Goal: Task Accomplishment & Management: Manage account settings

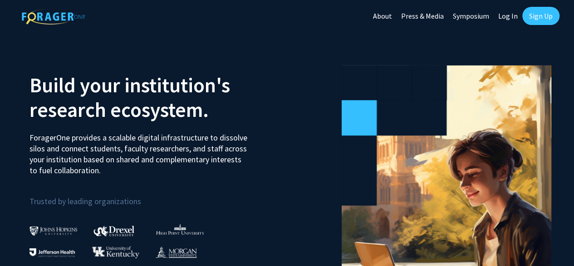
click at [540, 14] on link "Sign Up" at bounding box center [541, 16] width 37 height 18
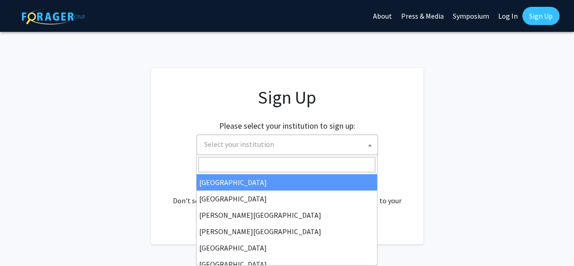
click at [262, 140] on span "Select your institution" at bounding box center [239, 143] width 70 height 9
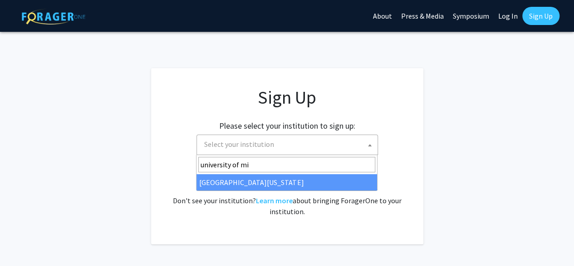
type input "university of mi"
select select "33"
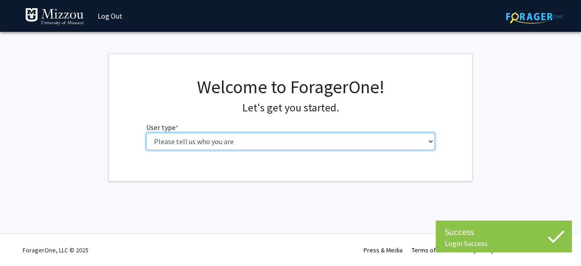
click at [272, 135] on select "Please tell us who you are Undergraduate Student Master's Student Doctoral Cand…" at bounding box center [290, 141] width 289 height 17
select select "1: undergrad"
click at [146, 133] on select "Please tell us who you are Undergraduate Student Master's Student Doctoral Cand…" at bounding box center [290, 141] width 289 height 17
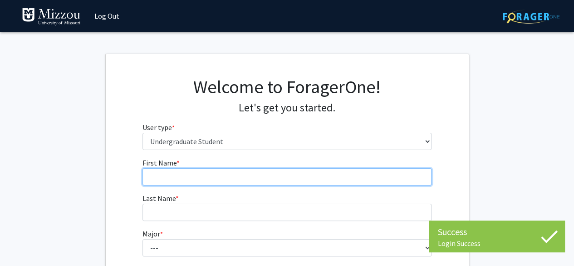
click at [232, 178] on input "First Name * required" at bounding box center [287, 176] width 289 height 17
type input "[PERSON_NAME]"
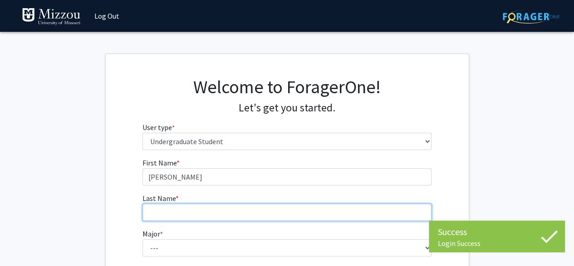
type input "[PERSON_NAME]"
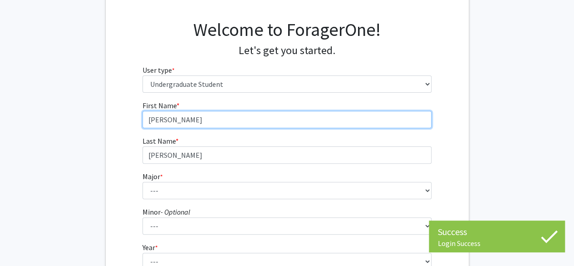
scroll to position [58, 0]
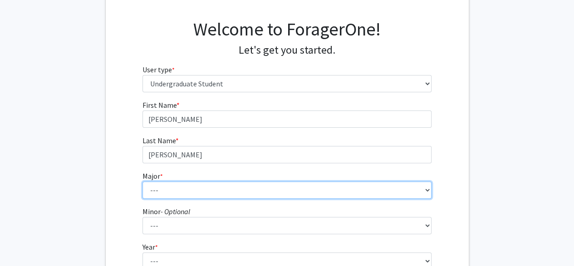
click at [217, 189] on select "--- Agribusiness Management Agricultural Education Agricultural Education: Comm…" at bounding box center [287, 189] width 289 height 17
select select "14: 2503"
click at [143, 181] on select "--- Agribusiness Management Agricultural Education Agricultural Education: Comm…" at bounding box center [287, 189] width 289 height 17
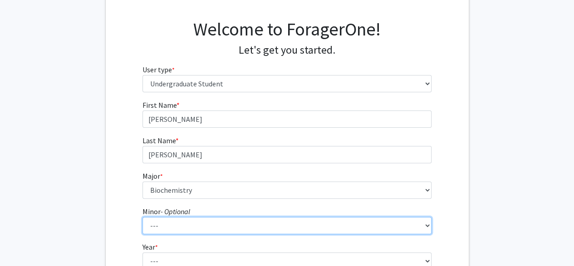
click at [204, 232] on select "--- Accountancy Aerospace Engineering Aerospace Studies Agribusiness Management…" at bounding box center [287, 225] width 289 height 17
select select "81: 2037"
click at [143, 217] on select "--- Accountancy Aerospace Engineering Aerospace Studies Agribusiness Management…" at bounding box center [287, 225] width 289 height 17
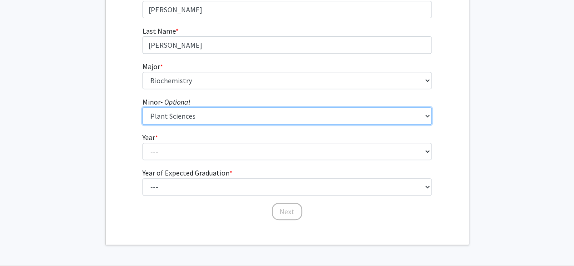
scroll to position [168, 0]
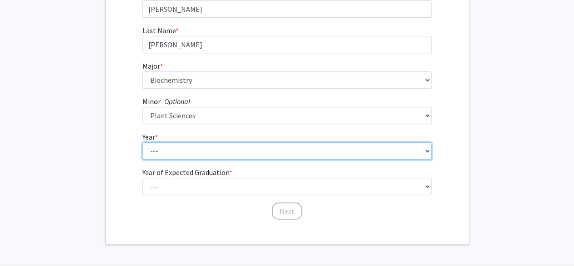
click at [189, 146] on select "--- First-year Sophomore Junior Senior Postbaccalaureate Certificate" at bounding box center [287, 150] width 289 height 17
select select "4: senior"
click at [143, 142] on select "--- First-year Sophomore Junior Senior Postbaccalaureate Certificate" at bounding box center [287, 150] width 289 height 17
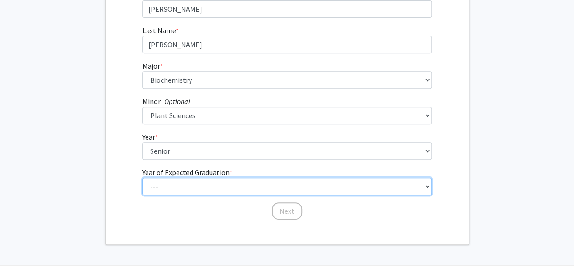
click at [176, 183] on select "--- 2025 2026 2027 2028 2029 2030 2031 2032 2033 2034" at bounding box center [287, 186] width 289 height 17
select select "2: 2026"
click at [143, 178] on select "--- 2025 2026 2027 2028 2029 2030 2031 2032 2033 2034" at bounding box center [287, 186] width 289 height 17
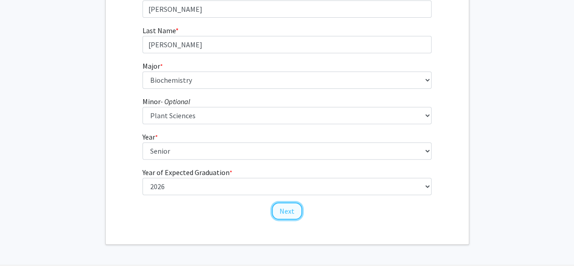
click at [286, 213] on button "Next" at bounding box center [287, 210] width 30 height 17
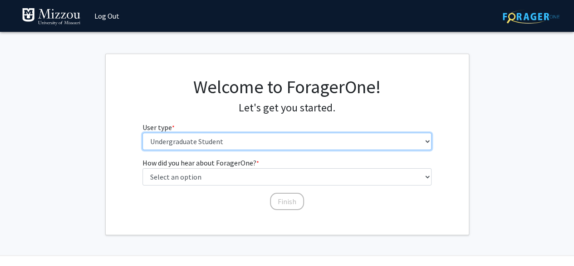
click at [218, 142] on select "Please tell us who you are Undergraduate Student Master's Student Doctoral Cand…" at bounding box center [287, 141] width 289 height 17
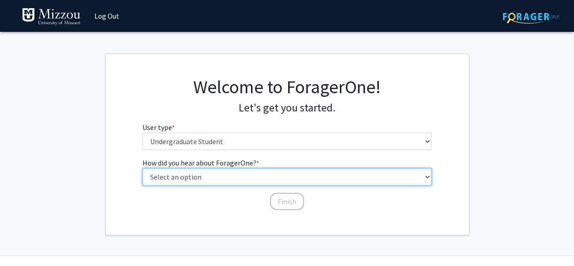
click at [227, 177] on select "Select an option Peer/student recommendation Faculty/staff recommendation Unive…" at bounding box center [287, 176] width 289 height 17
select select "2: faculty_recommendation"
click at [143, 168] on select "Select an option Peer/student recommendation Faculty/staff recommendation Unive…" at bounding box center [287, 176] width 289 height 17
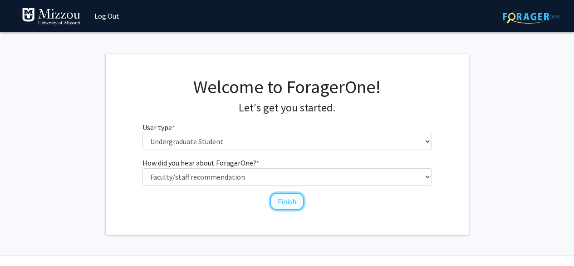
click at [284, 204] on button "Finish" at bounding box center [287, 201] width 34 height 17
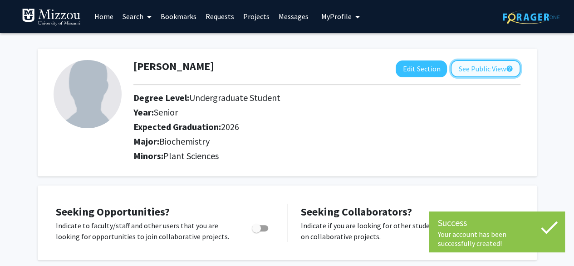
click at [496, 64] on button "See Public View help" at bounding box center [486, 68] width 70 height 17
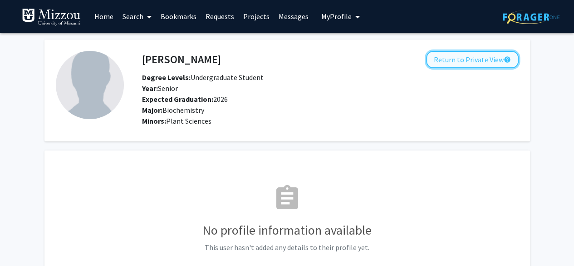
click at [476, 53] on button "Return to Private View help" at bounding box center [472, 59] width 93 height 17
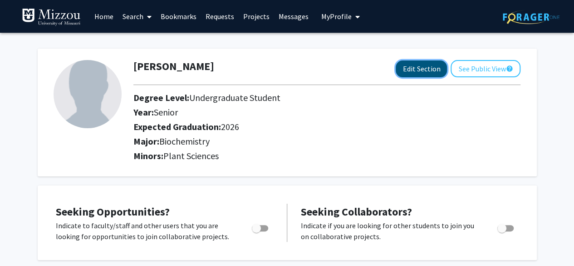
click at [411, 60] on button "Edit Section" at bounding box center [421, 68] width 51 height 17
select select "senior"
select select "2026"
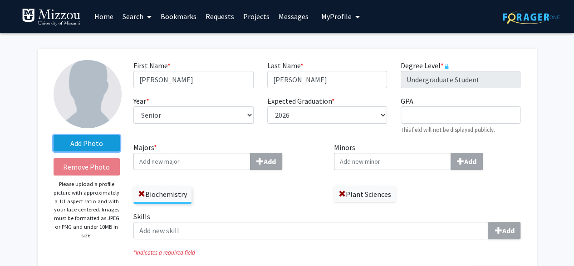
click at [101, 144] on label "Add Photo" at bounding box center [87, 143] width 67 height 16
click at [0, 0] on input "Add Photo" at bounding box center [0, 0] width 0 height 0
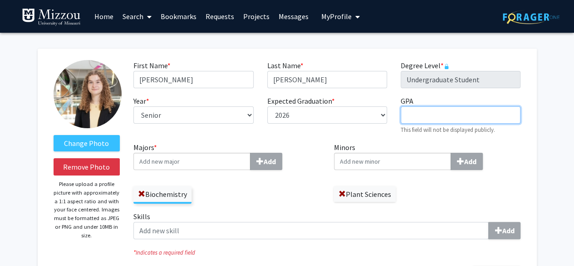
click at [440, 112] on input "GPA required" at bounding box center [461, 114] width 120 height 17
type input "4.0"
click at [292, 178] on div "Biochemistry" at bounding box center [227, 190] width 187 height 26
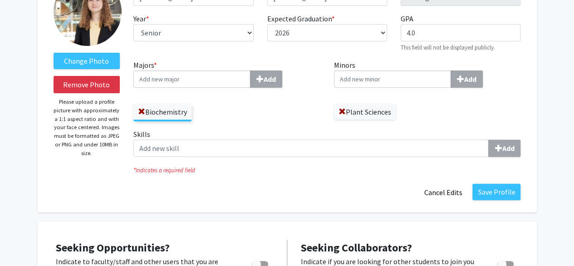
scroll to position [83, 0]
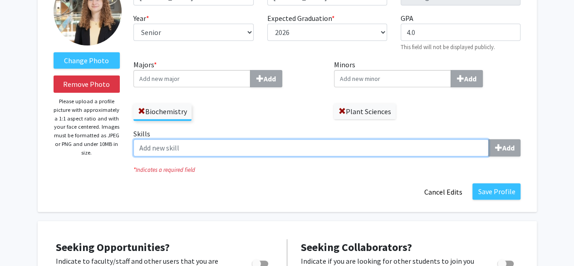
click at [249, 143] on input "Skills Add" at bounding box center [312, 147] width 356 height 17
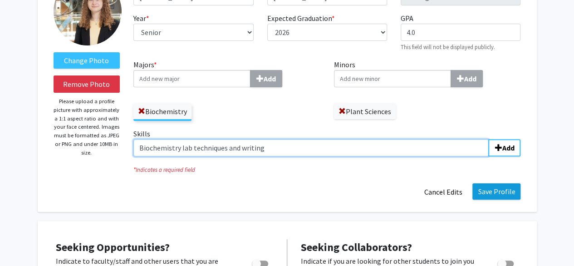
type input "Biochemistry lab techniques and writing"
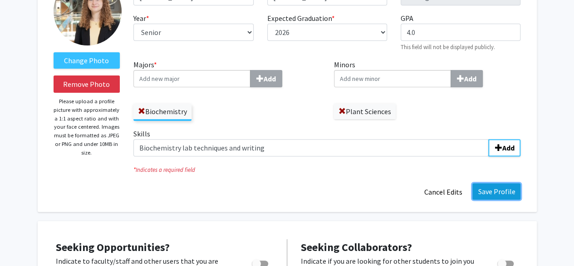
click at [500, 190] on button "Save Profile" at bounding box center [497, 191] width 48 height 16
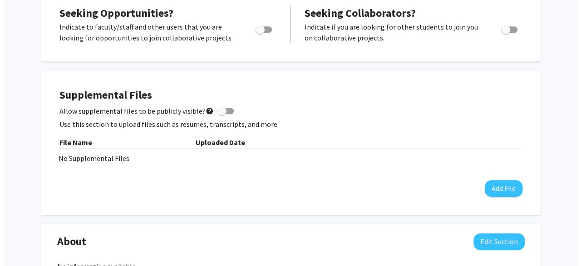
scroll to position [214, 0]
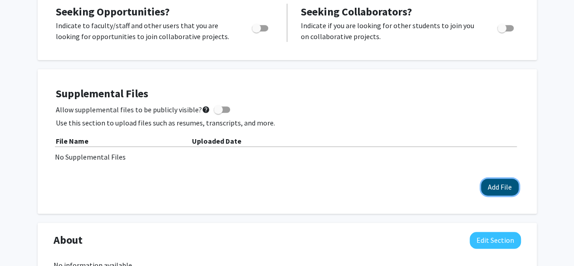
click at [499, 184] on button "Add File" at bounding box center [500, 186] width 38 height 17
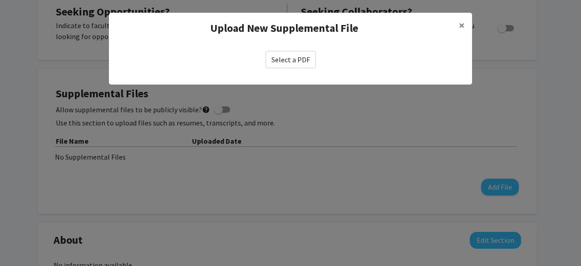
click at [288, 59] on label "Select a PDF" at bounding box center [291, 59] width 50 height 17
click at [0, 0] on input "Select a PDF" at bounding box center [0, 0] width 0 height 0
click at [296, 60] on label "Select a PDF" at bounding box center [291, 59] width 50 height 17
click at [0, 0] on input "Select a PDF" at bounding box center [0, 0] width 0 height 0
click at [290, 66] on label "Select a PDF" at bounding box center [291, 59] width 50 height 17
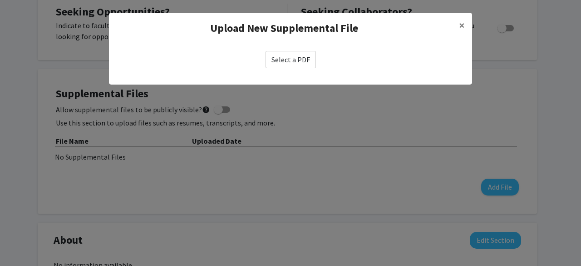
click at [0, 0] on input "Select a PDF" at bounding box center [0, 0] width 0 height 0
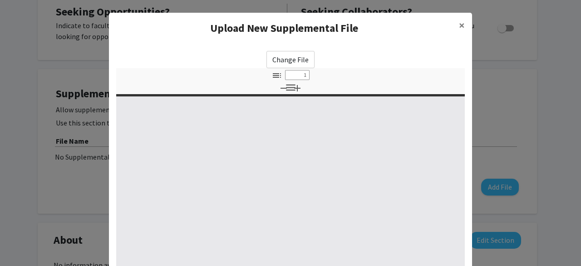
select select "custom"
type input "0"
select select "custom"
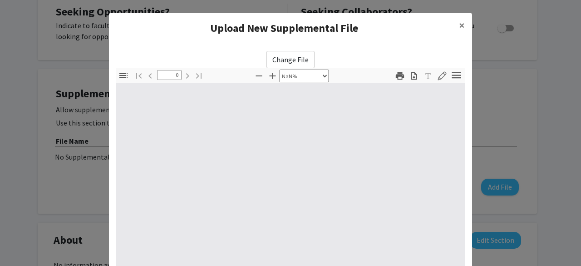
type input "1"
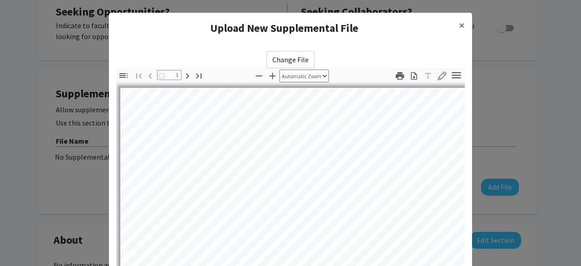
select select "auto"
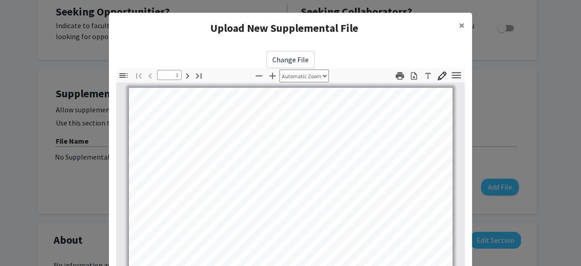
scroll to position [0, 0]
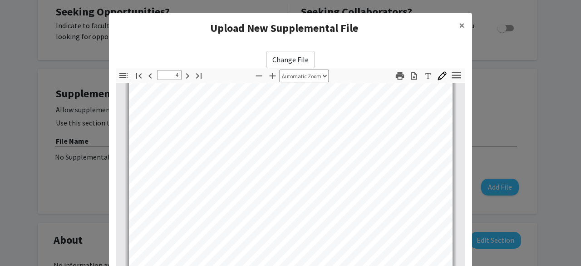
type input "5"
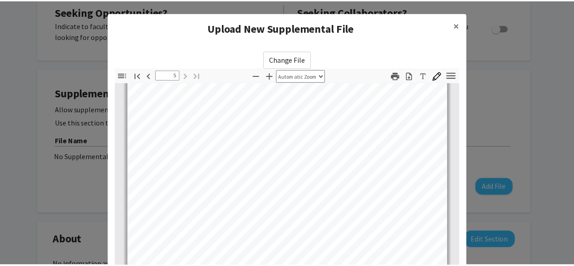
scroll to position [164, 0]
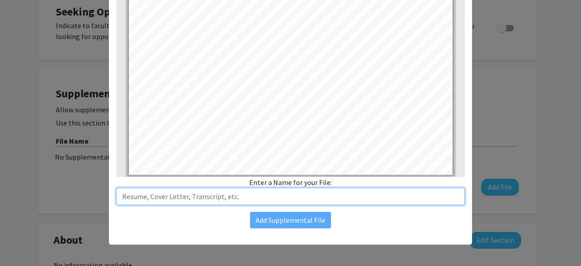
click at [240, 200] on input "text" at bounding box center [290, 196] width 349 height 17
type input "CV"
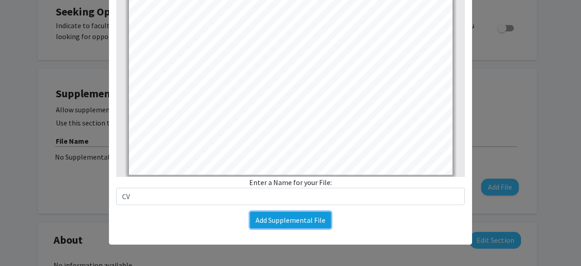
click at [279, 218] on button "Add Supplemental File" at bounding box center [290, 220] width 81 height 16
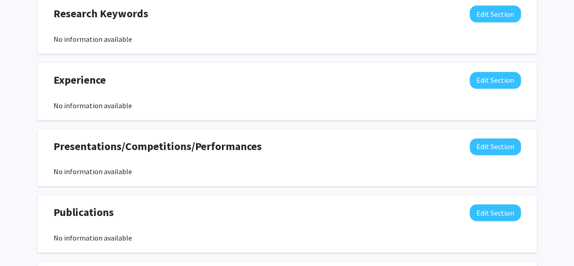
scroll to position [319, 0]
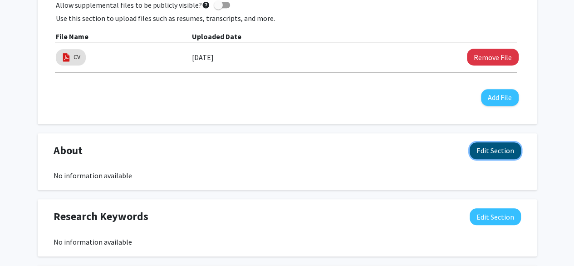
click at [486, 145] on button "Edit Section" at bounding box center [495, 150] width 51 height 17
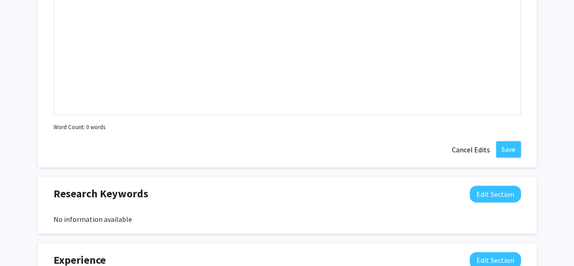
scroll to position [544, 0]
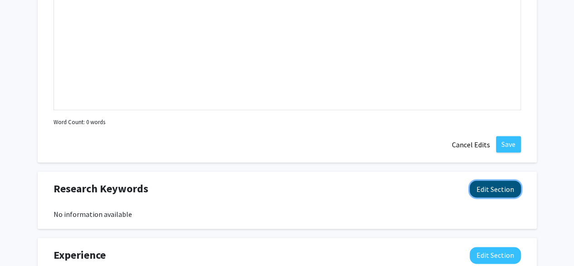
click at [491, 184] on button "Edit Section" at bounding box center [495, 188] width 51 height 17
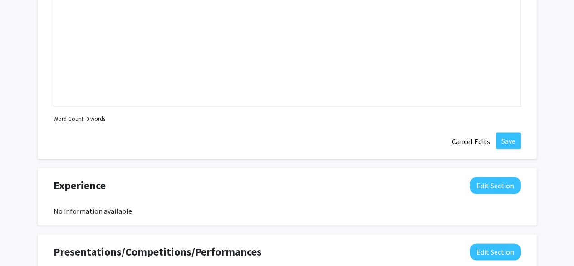
scroll to position [816, 0]
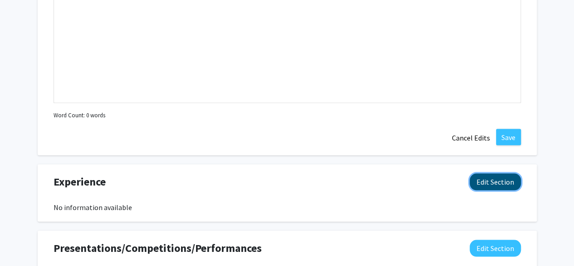
click at [489, 175] on button "Edit Section" at bounding box center [495, 181] width 51 height 17
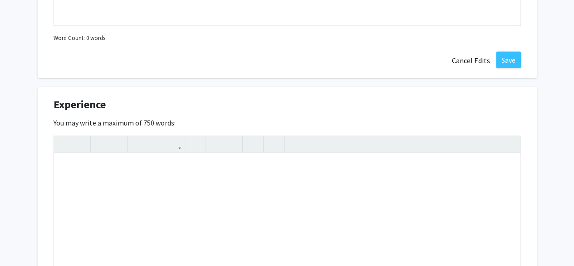
scroll to position [911, 0]
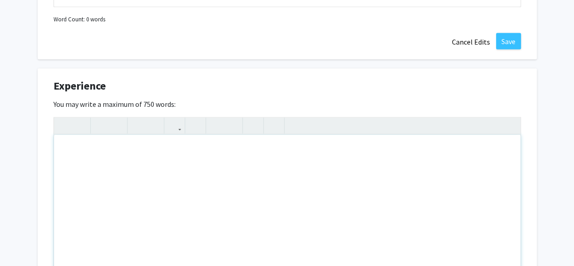
click at [294, 217] on div "Note to users with screen readers: Please deactivate our accessibility plugin f…" at bounding box center [287, 203] width 467 height 136
paste div "Note to users with screen readers: Please deactivate our accessibility plugin f…"
type textarea "<p>Undergraduate Researcher | Dr. Antje Heese, Associate Prof., MU Biochemistry…"
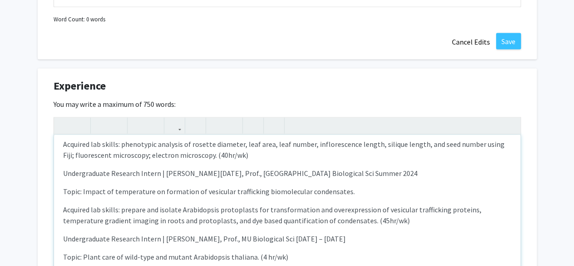
scroll to position [456, 0]
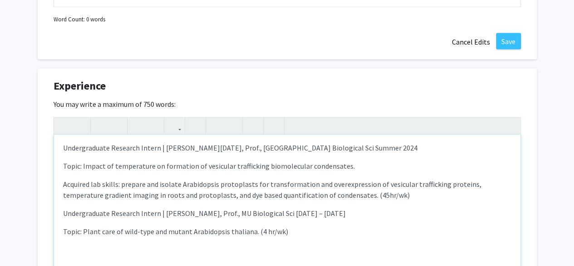
click at [400, 265] on div "Undergraduate Researcher | Dr. Antje Heese, Associate Prof., MU Biochemistry Oc…" at bounding box center [287, 203] width 467 height 136
click at [403, 196] on p "Acquired lab skills: prepare and isolate Arabidopsis protoplasts for transforma…" at bounding box center [287, 189] width 449 height 22
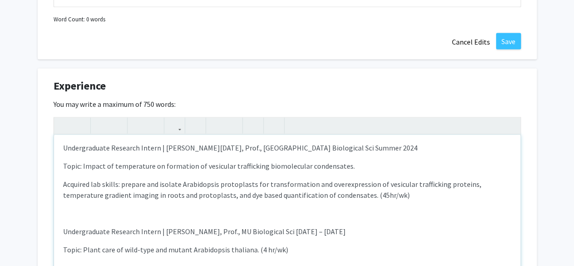
scroll to position [431, 0]
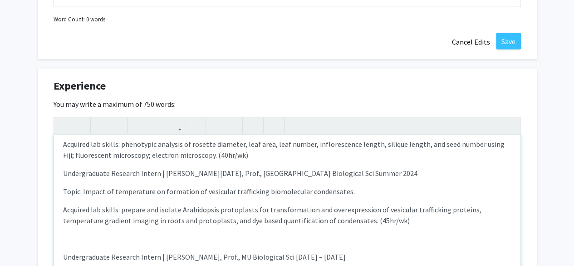
click at [280, 155] on p "Acquired lab skills: phenotypic analysis of rosette diameter, leaf area, leaf n…" at bounding box center [287, 150] width 449 height 22
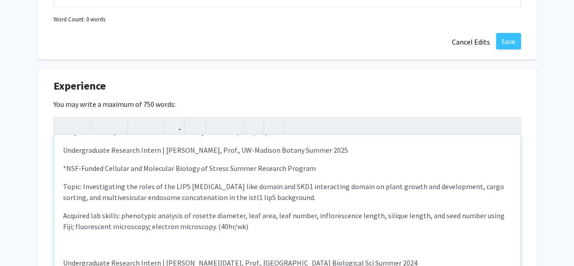
scroll to position [343, 0]
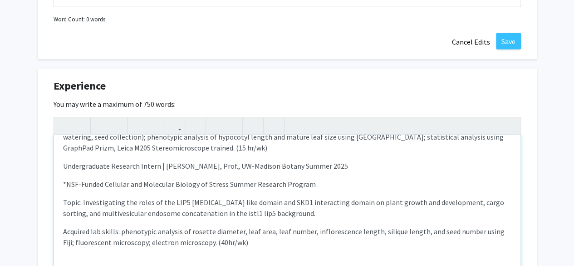
click at [241, 145] on p "Acquired lab skills: general lab duties (washing dishes, autoclaving, preparing…" at bounding box center [287, 131] width 449 height 44
type textarea "<p>Undergraduate Researcher | Dr. Antje Heese, Associate Prof., MU Biochemistry…"
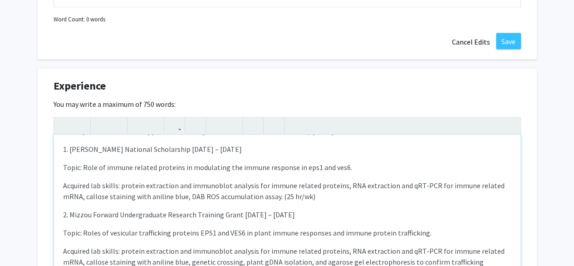
scroll to position [0, 0]
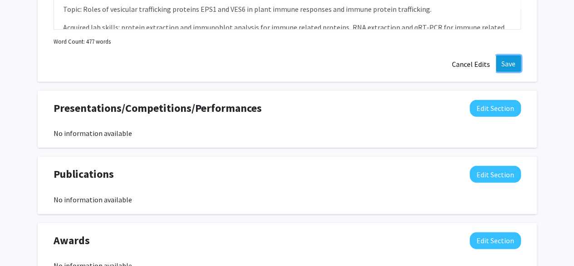
click at [509, 62] on button "Save" at bounding box center [508, 63] width 25 height 16
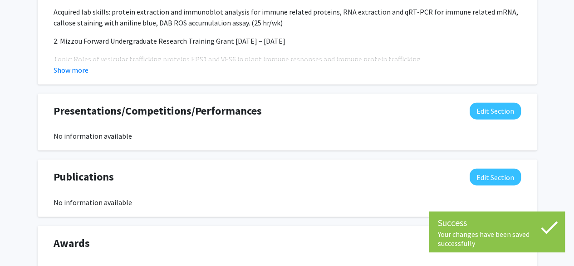
scroll to position [1064, 0]
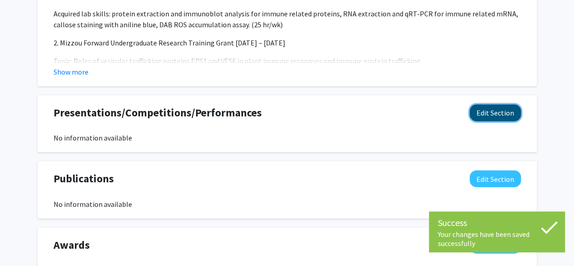
click at [495, 109] on button "Edit Section" at bounding box center [495, 112] width 51 height 17
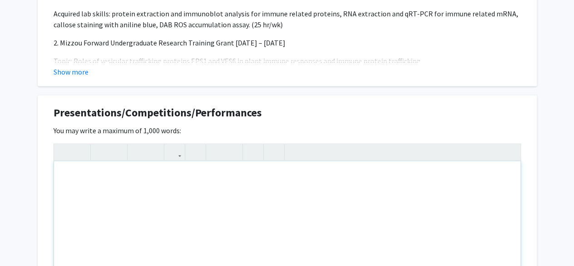
click at [264, 209] on div "Note to users with screen readers: Please deactivate our accessibility plugin f…" at bounding box center [287, 229] width 467 height 136
paste div "Note to users with screen readers: Please deactivate our accessibility plugin f…"
type textarea "<p>CONFERENCE TALKS </p><p>1. Cell and Molecular Biology of Stress Summer Sympo…"
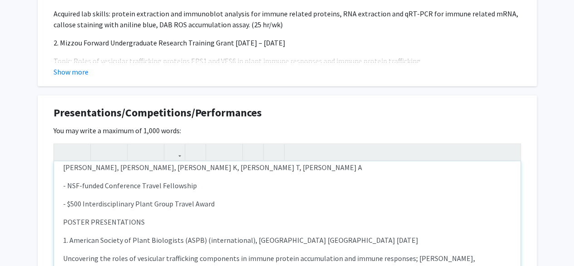
scroll to position [234, 0]
click at [221, 198] on p "- $500 Interdisciplinary Plant Group Travel Award" at bounding box center [287, 203] width 449 height 11
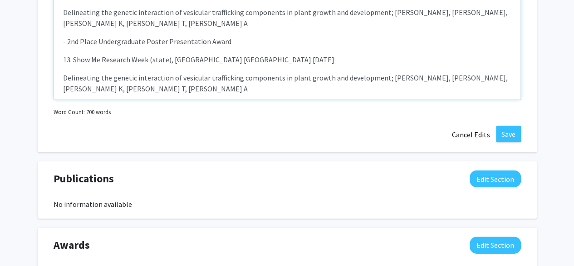
scroll to position [1266, 0]
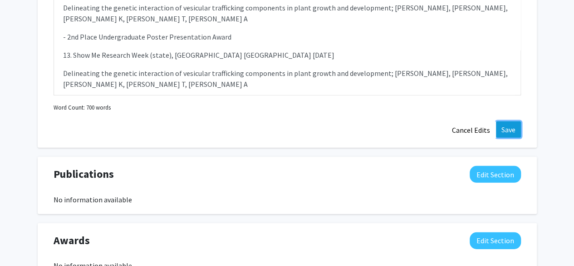
click at [509, 127] on button "Save" at bounding box center [508, 129] width 25 height 16
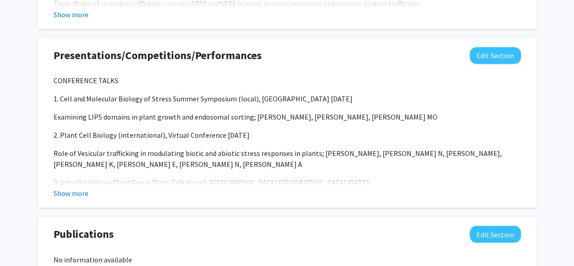
scroll to position [1114, 0]
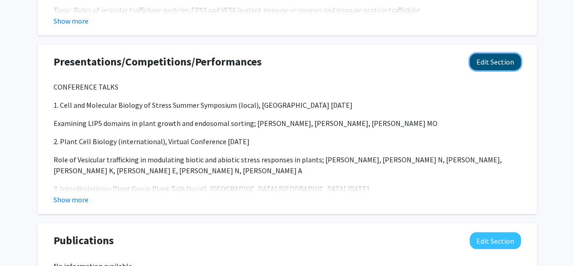
click at [495, 65] on button "Edit Section" at bounding box center [495, 62] width 51 height 17
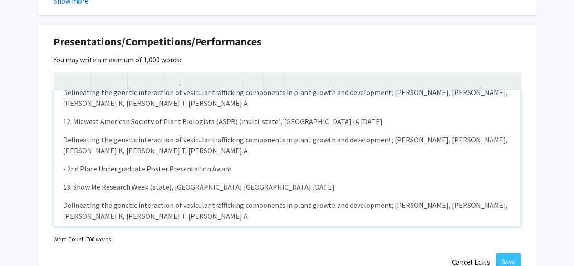
scroll to position [1134, 0]
click at [102, 203] on div "CONFERENCE TALKS 1. Cell and Molecular Biology of Stress Summer Symposium (loc…" at bounding box center [287, 158] width 467 height 136
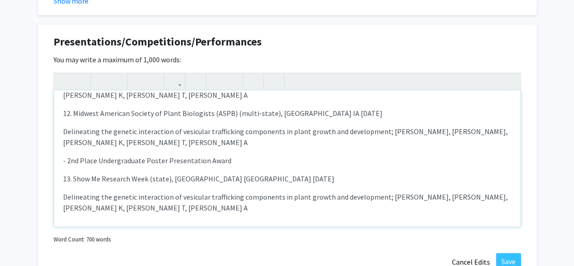
type textarea "<p>CONFERENCE TALKS </p><p>1. Cell and Molecular Biology of Stress Summer Sympo…"
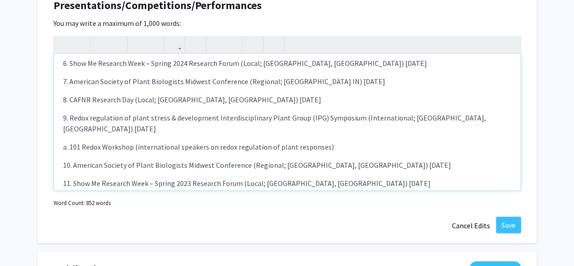
scroll to position [1171, 0]
click at [506, 221] on button "Save" at bounding box center [508, 225] width 25 height 16
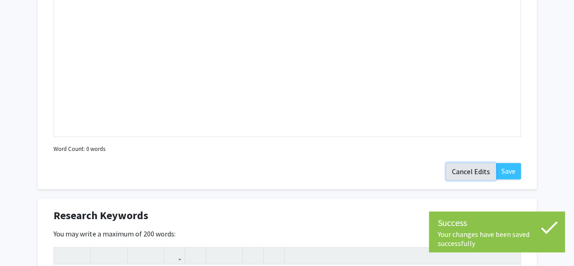
click at [465, 175] on button "Cancel Edits" at bounding box center [471, 171] width 50 height 17
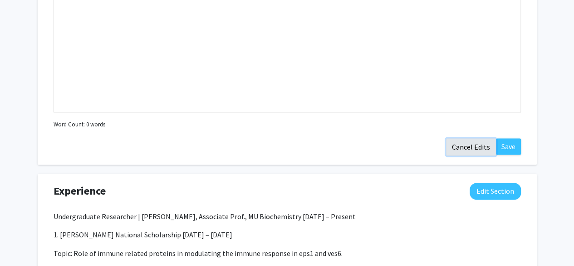
click at [466, 142] on button "Cancel Edits" at bounding box center [471, 146] width 50 height 17
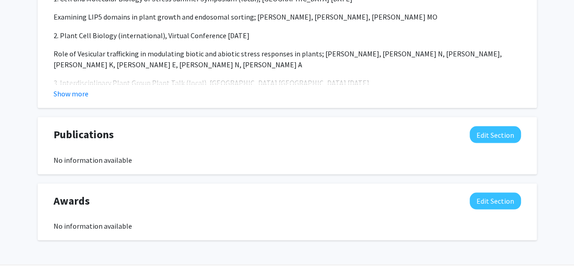
scroll to position [856, 0]
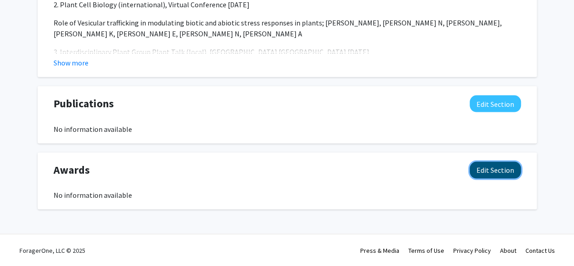
click at [503, 167] on button "Edit Section" at bounding box center [495, 169] width 51 height 17
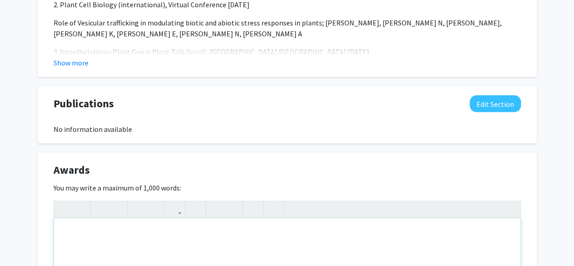
paste div "Note to users with screen readers: Please deactivate our accessibility plugin f…"
type textarea "<p>1. Goldwater National Fellowship Recipient Mar 2025 </p><p>2. Greater St. Lo…"
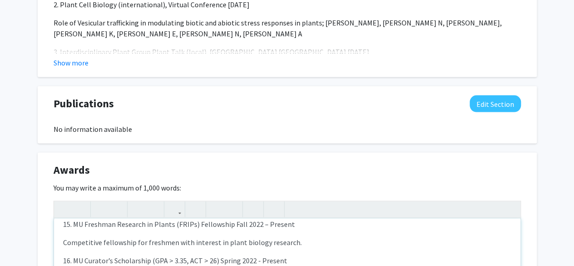
scroll to position [1053, 0]
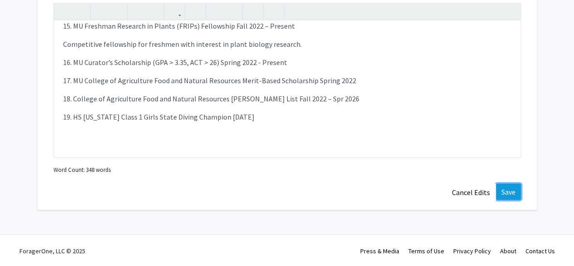
click at [514, 187] on button "Save" at bounding box center [508, 191] width 25 height 16
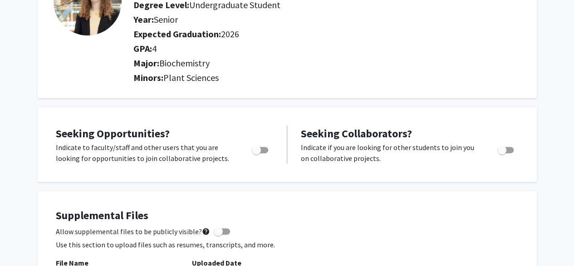
scroll to position [0, 0]
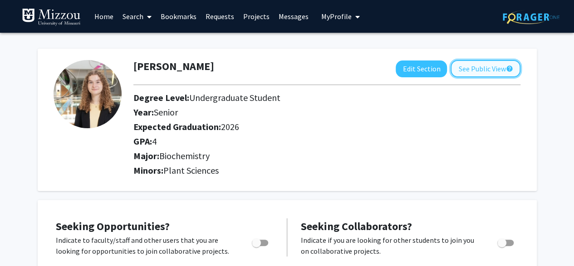
click at [470, 69] on button "See Public View help" at bounding box center [486, 68] width 70 height 17
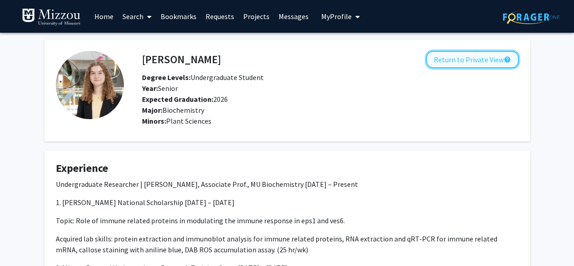
click at [469, 59] on button "Return to Private View help" at bounding box center [472, 59] width 93 height 17
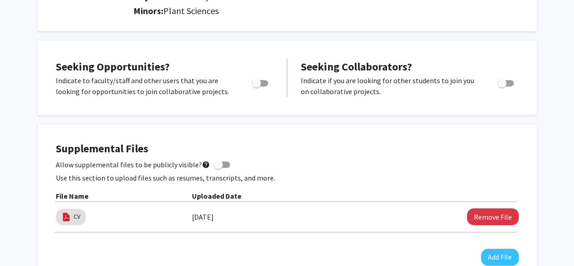
scroll to position [160, 0]
click at [263, 82] on span "Toggle" at bounding box center [260, 82] width 16 height 6
click at [257, 86] on input "Are you actively seeking opportunities?" at bounding box center [256, 86] width 0 height 0
click at [263, 81] on span "Toggle" at bounding box center [263, 82] width 9 height 9
click at [257, 86] on input "Are you actively seeking opportunities?" at bounding box center [256, 86] width 0 height 0
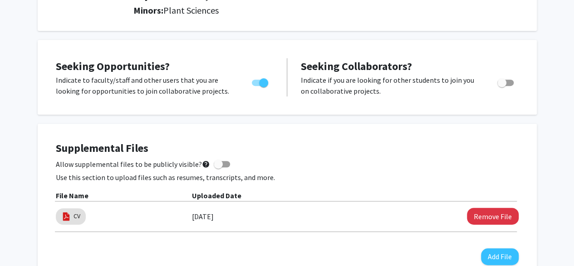
checkbox input "false"
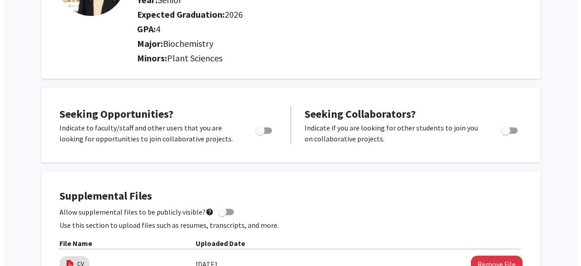
scroll to position [0, 0]
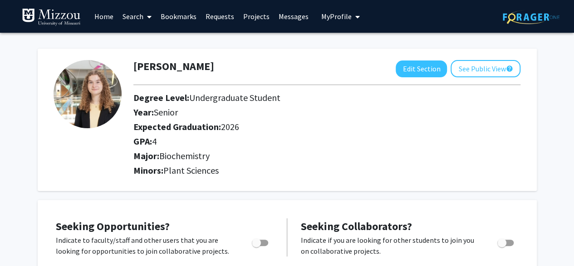
click at [138, 16] on link "Search" at bounding box center [137, 16] width 38 height 32
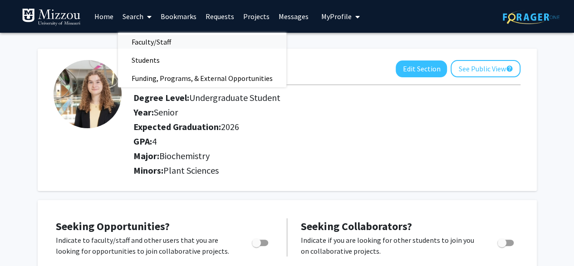
click at [166, 39] on span "Faculty/Staff" at bounding box center [151, 42] width 67 height 18
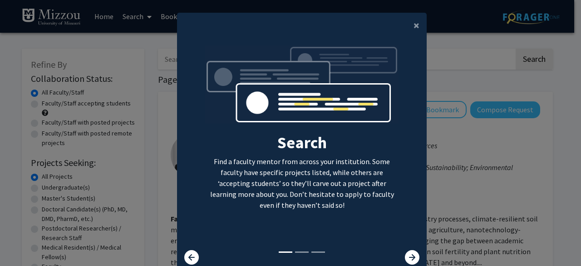
scroll to position [36, 0]
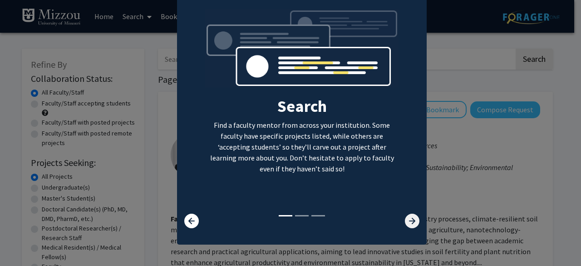
click at [411, 219] on icon at bounding box center [412, 220] width 15 height 15
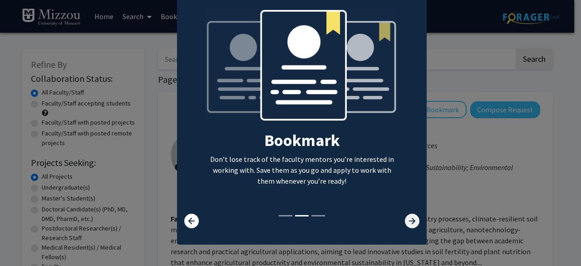
click at [411, 219] on icon at bounding box center [412, 220] width 15 height 15
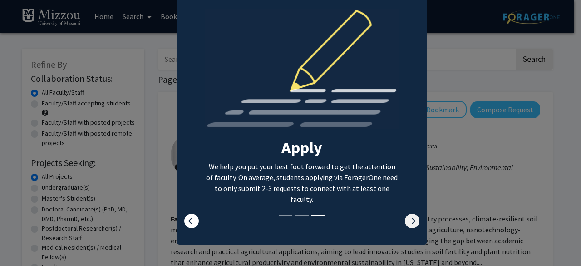
click at [411, 219] on icon at bounding box center [412, 220] width 15 height 15
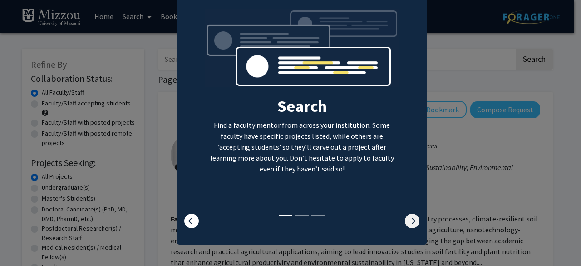
click at [411, 219] on icon at bounding box center [412, 220] width 15 height 15
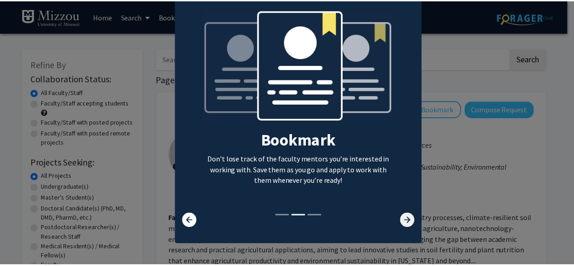
scroll to position [0, 0]
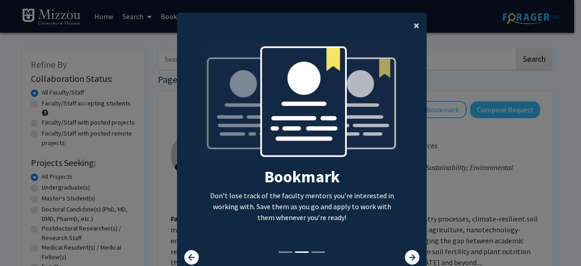
click at [415, 22] on span "×" at bounding box center [417, 25] width 6 height 14
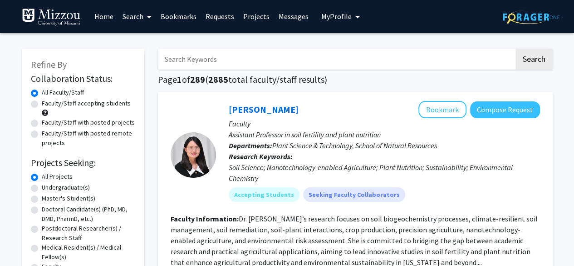
click at [69, 187] on label "Undergraduate(s)" at bounding box center [66, 188] width 48 height 10
click at [48, 187] on input "Undergraduate(s)" at bounding box center [45, 186] width 6 height 6
radio input "true"
click at [82, 102] on label "Faculty/Staff accepting students" at bounding box center [86, 104] width 89 height 10
click at [48, 102] on input "Faculty/Staff accepting students" at bounding box center [45, 102] width 6 height 6
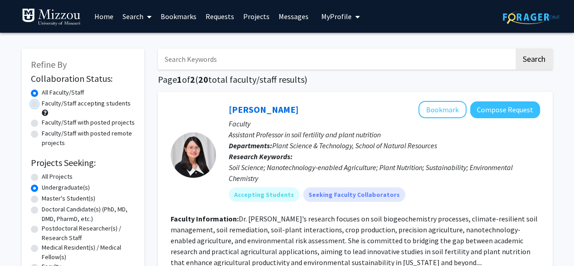
radio input "true"
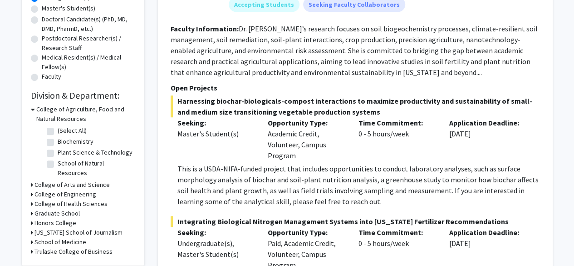
scroll to position [192, 0]
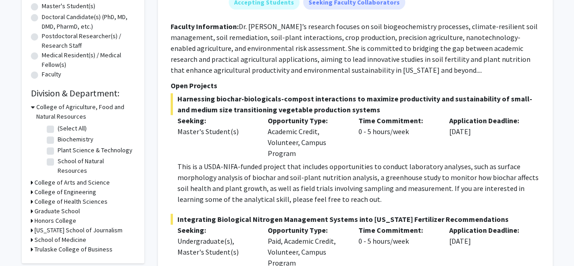
click at [58, 139] on label "Biochemistry" at bounding box center [76, 139] width 36 height 10
click at [58, 139] on input "Biochemistry" at bounding box center [61, 137] width 6 height 6
checkbox input "true"
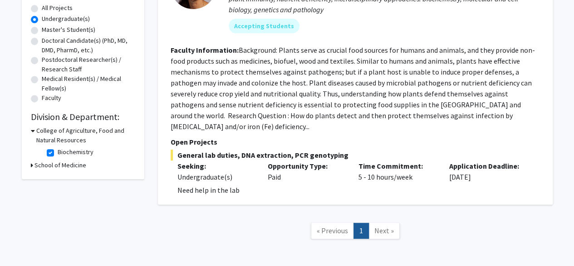
scroll to position [170, 0]
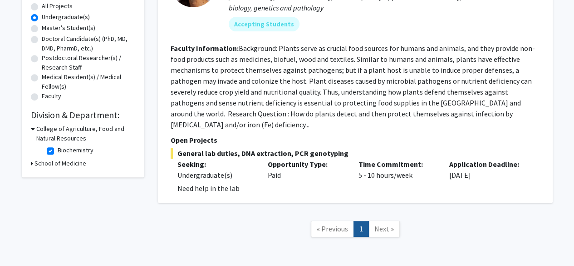
click at [40, 137] on h3 "College of Agriculture, Food and Natural Resources" at bounding box center [85, 133] width 99 height 19
click at [43, 134] on h3 "College of Agriculture, Food and Natural Resources" at bounding box center [85, 133] width 101 height 19
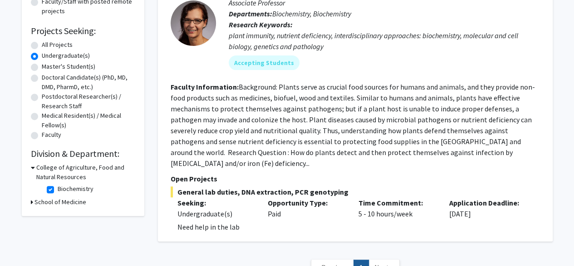
scroll to position [131, 0]
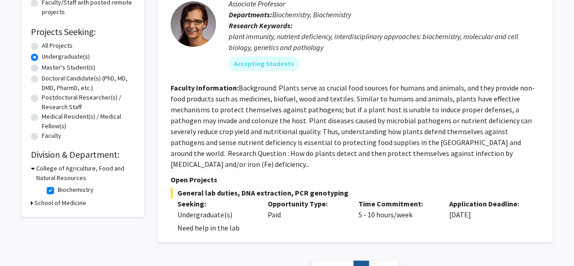
click at [196, 174] on p "Open Projects" at bounding box center [356, 179] width 370 height 11
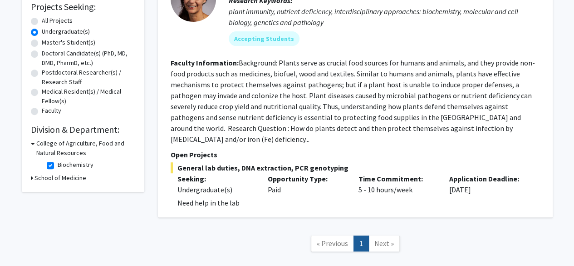
scroll to position [157, 0]
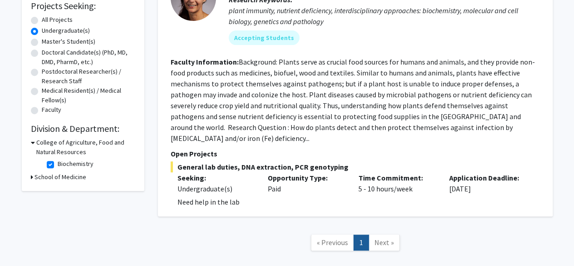
click at [58, 163] on label "Biochemistry" at bounding box center [76, 164] width 36 height 10
click at [58, 163] on input "Biochemistry" at bounding box center [61, 162] width 6 height 6
checkbox input "false"
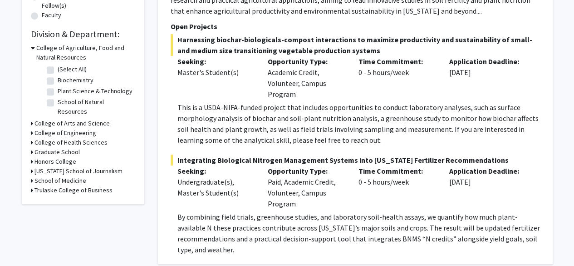
scroll to position [252, 0]
click at [74, 118] on h3 "College of Arts and Science" at bounding box center [72, 123] width 75 height 10
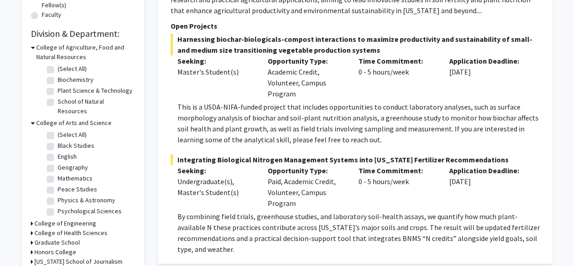
click at [58, 67] on label "(Select All)" at bounding box center [72, 69] width 29 height 10
click at [58, 67] on input "(Select All)" at bounding box center [61, 67] width 6 height 6
checkbox input "true"
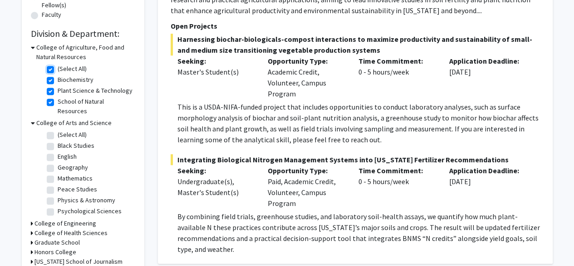
checkbox input "true"
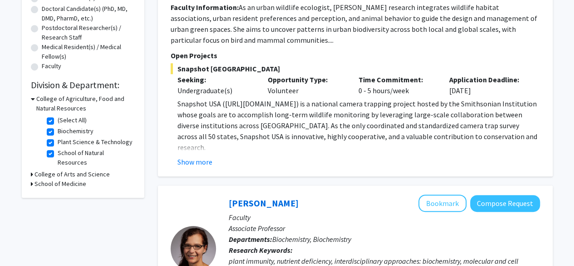
scroll to position [201, 0]
click at [93, 169] on h3 "College of Arts and Science" at bounding box center [72, 174] width 75 height 10
click at [40, 194] on h3 "School of Medicine" at bounding box center [61, 199] width 52 height 10
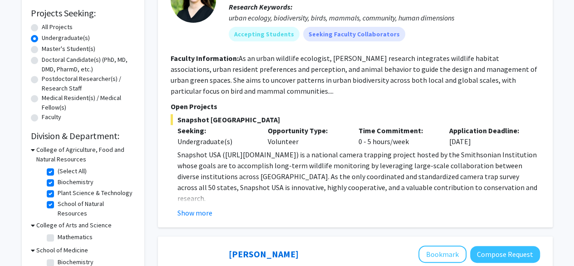
scroll to position [150, 0]
click at [58, 170] on label "(Select All)" at bounding box center [72, 171] width 29 height 10
click at [58, 170] on input "(Select All)" at bounding box center [61, 169] width 6 height 6
checkbox input "false"
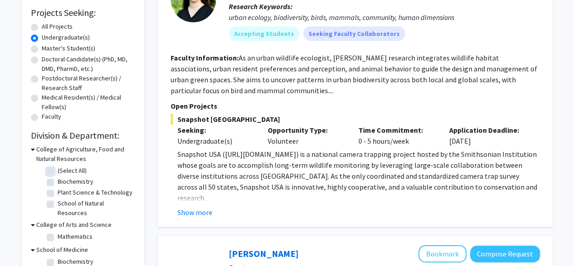
checkbox input "false"
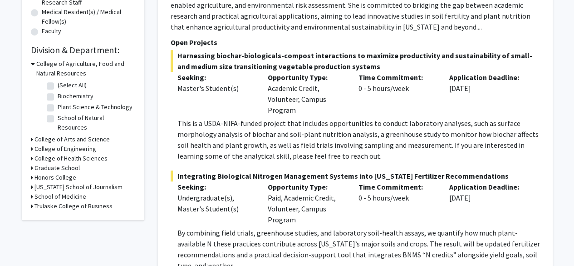
scroll to position [251, 0]
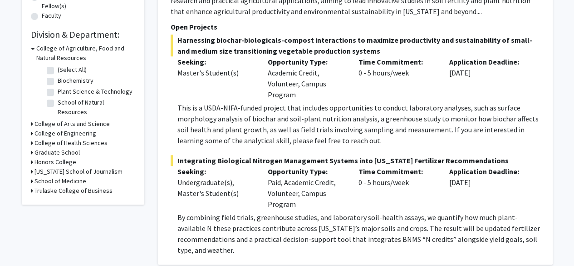
click at [74, 119] on h3 "College of Arts and Science" at bounding box center [72, 124] width 75 height 10
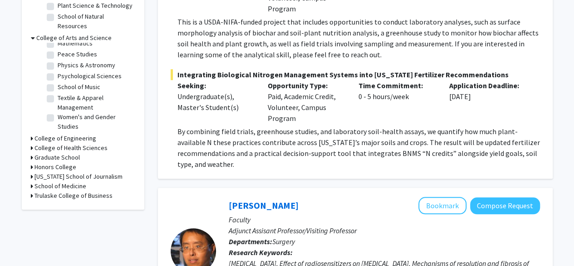
scroll to position [337, 0]
click at [66, 162] on h3 "Honors College" at bounding box center [56, 167] width 42 height 10
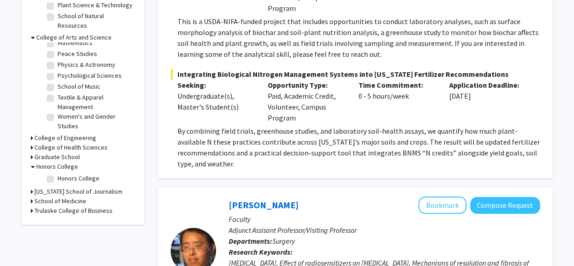
click at [67, 196] on h3 "School of Medicine" at bounding box center [61, 201] width 52 height 10
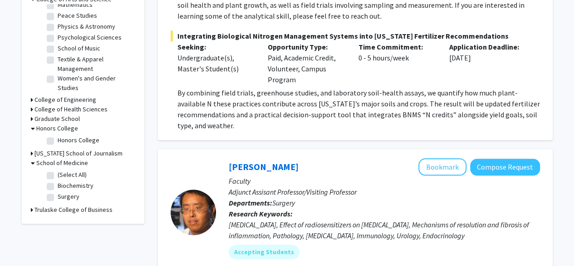
scroll to position [376, 0]
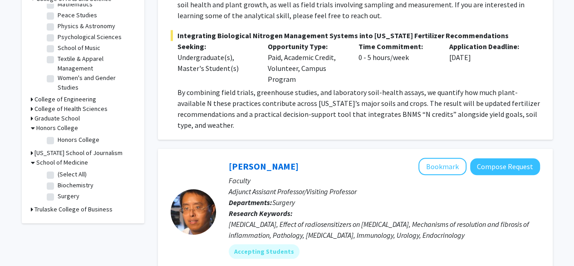
click at [59, 204] on h3 "Trulaske College of Business" at bounding box center [74, 209] width 78 height 10
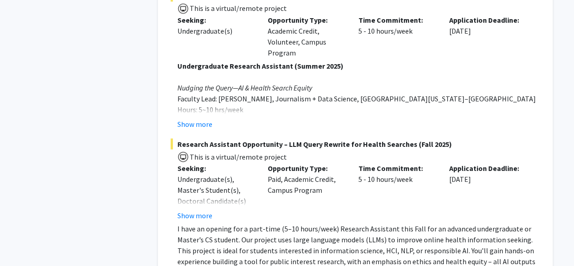
scroll to position [4367, 0]
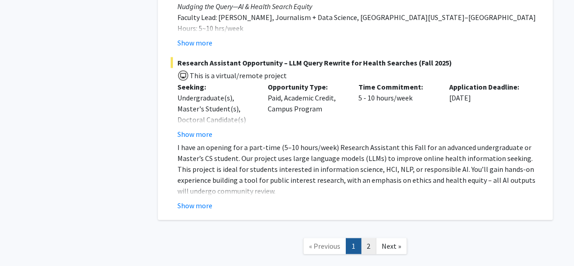
click at [371, 238] on link "2" at bounding box center [368, 246] width 15 height 16
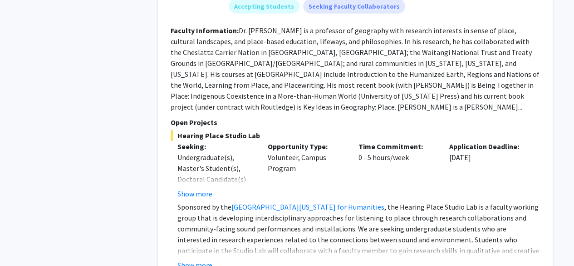
scroll to position [2994, 0]
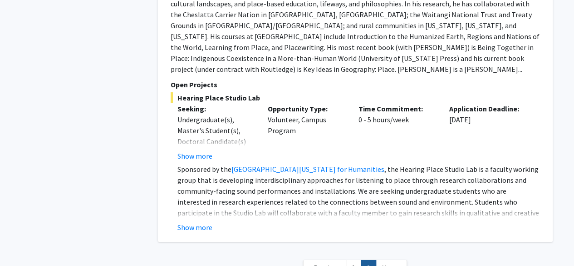
click at [399, 263] on span "Next »" at bounding box center [392, 267] width 20 height 9
click at [351, 260] on link "1" at bounding box center [353, 268] width 15 height 16
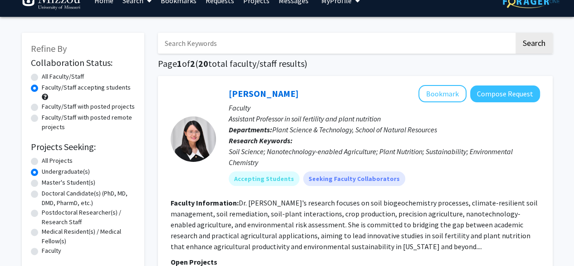
scroll to position [15, 0]
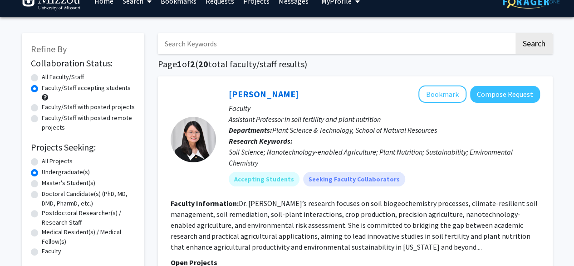
click at [42, 108] on label "Faculty/Staff with posted projects" at bounding box center [88, 107] width 93 height 10
click at [42, 108] on input "Faculty/Staff with posted projects" at bounding box center [45, 105] width 6 height 6
radio input "true"
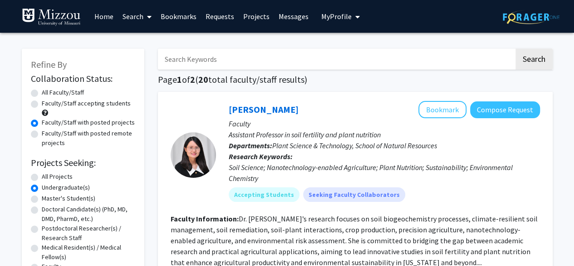
click at [42, 136] on label "Faculty/Staff with posted remote projects" at bounding box center [89, 138] width 94 height 19
click at [42, 134] on input "Faculty/Staff with posted remote projects" at bounding box center [45, 132] width 6 height 6
radio input "true"
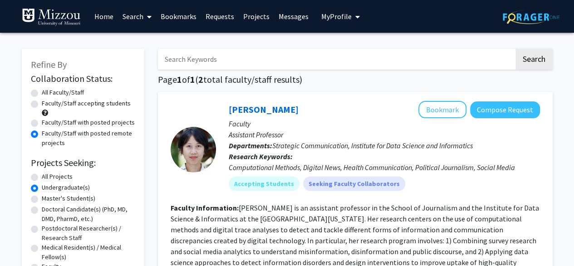
click at [42, 90] on label "All Faculty/Staff" at bounding box center [63, 93] width 42 height 10
click at [42, 90] on input "All Faculty/Staff" at bounding box center [45, 91] width 6 height 6
radio input "true"
